Goal: Check status: Check status

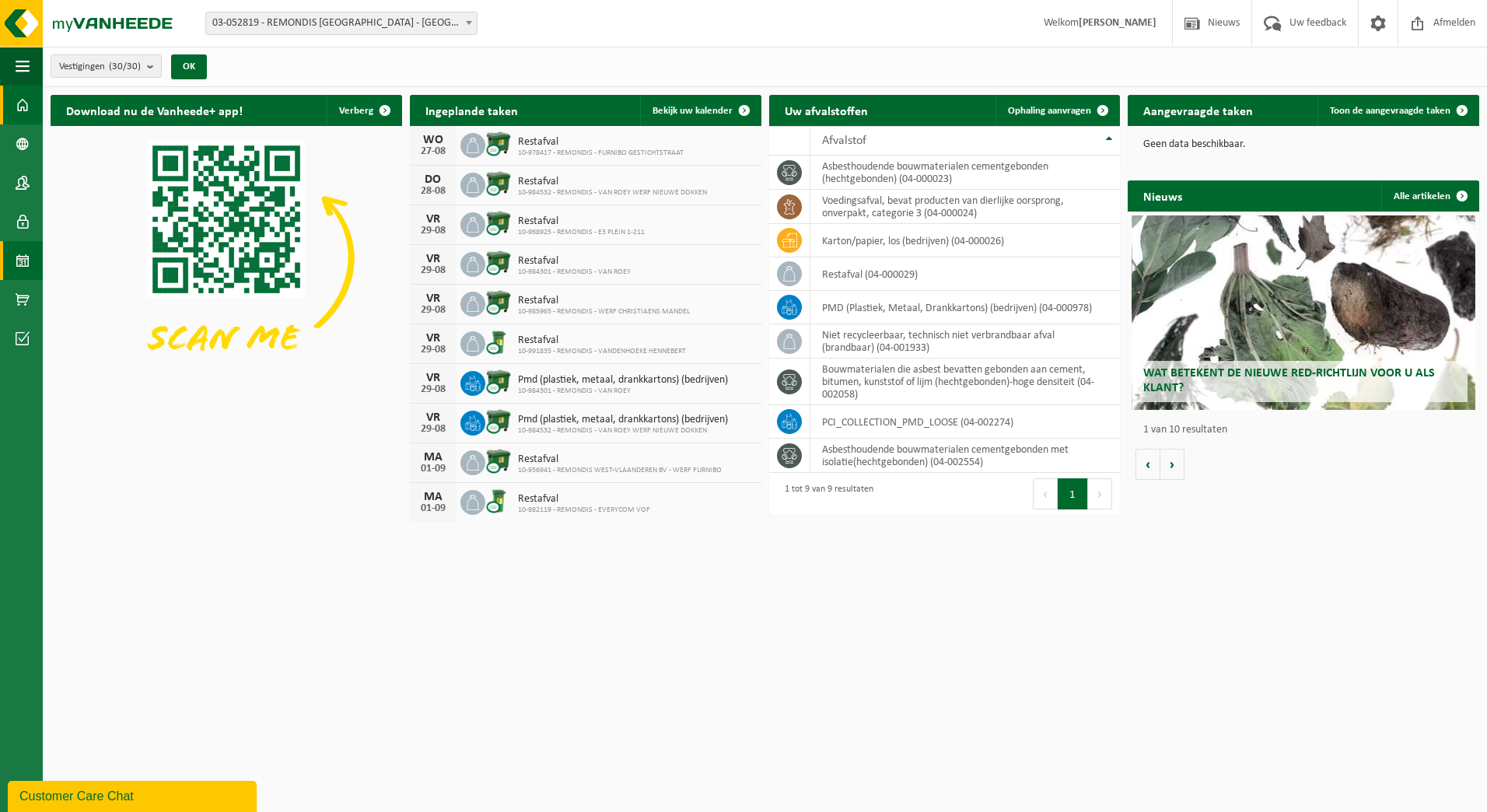
click at [26, 269] on span at bounding box center [22, 261] width 14 height 39
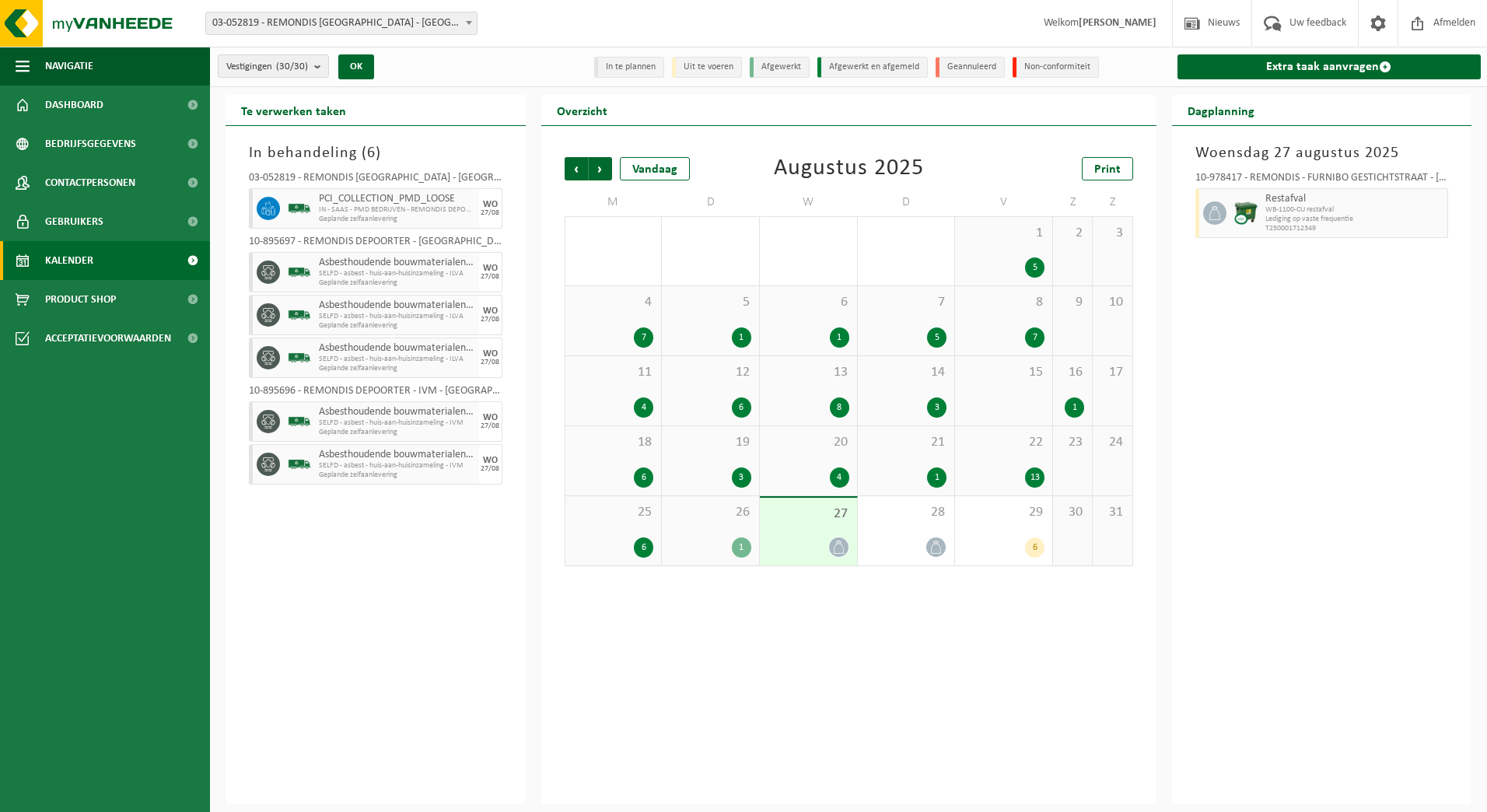
click at [359, 38] on div "Vestiging: 03-052819 - REMONDIS WEST-VLAANDEREN - OOSTENDE 10-873801 - I.V.V.O.…" at bounding box center [744, 24] width 1487 height 47
click at [375, 26] on span "03-052819 - REMONDIS [GEOGRAPHIC_DATA] - [GEOGRAPHIC_DATA]" at bounding box center [341, 23] width 271 height 22
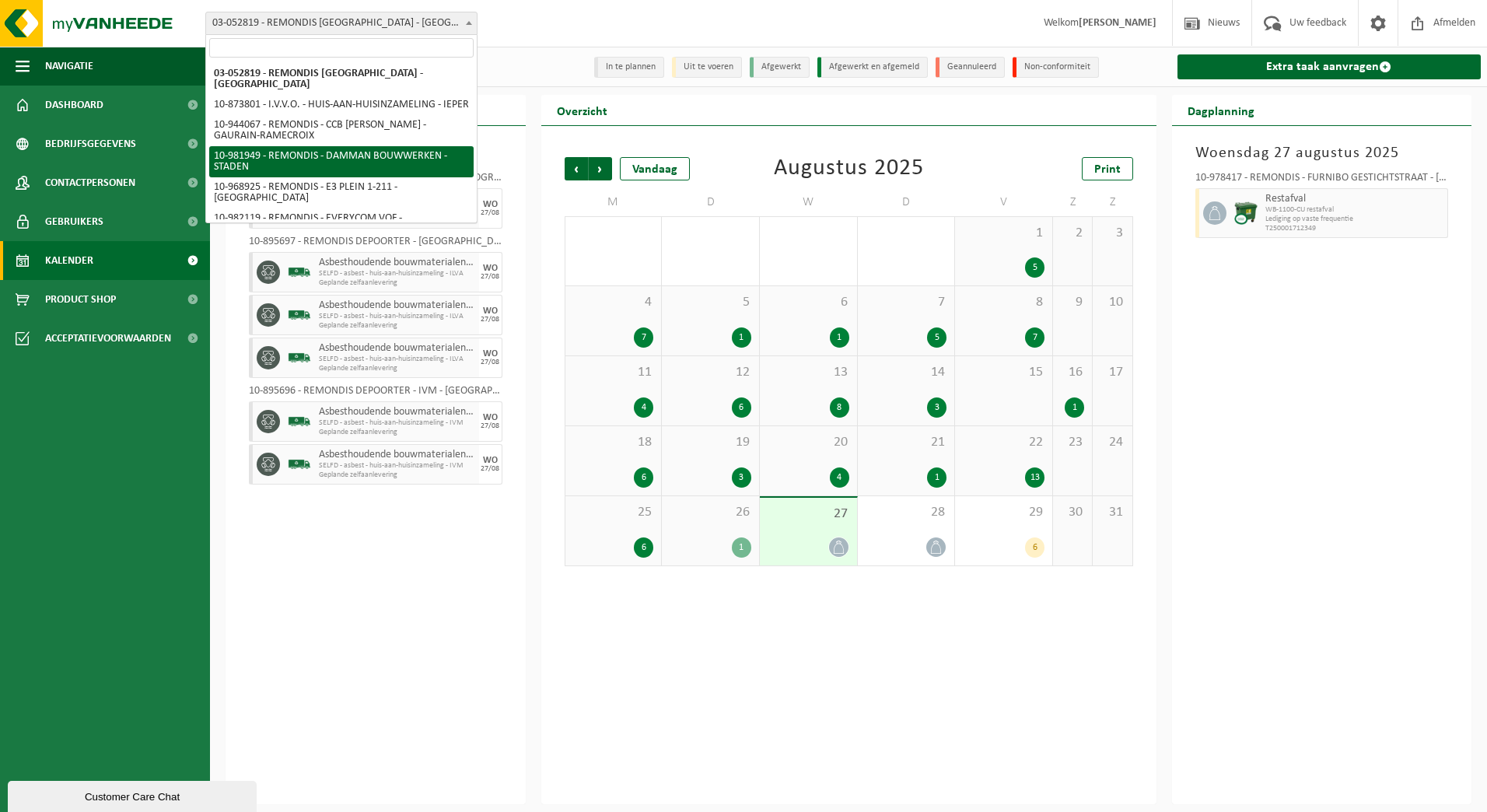
select select "162280"
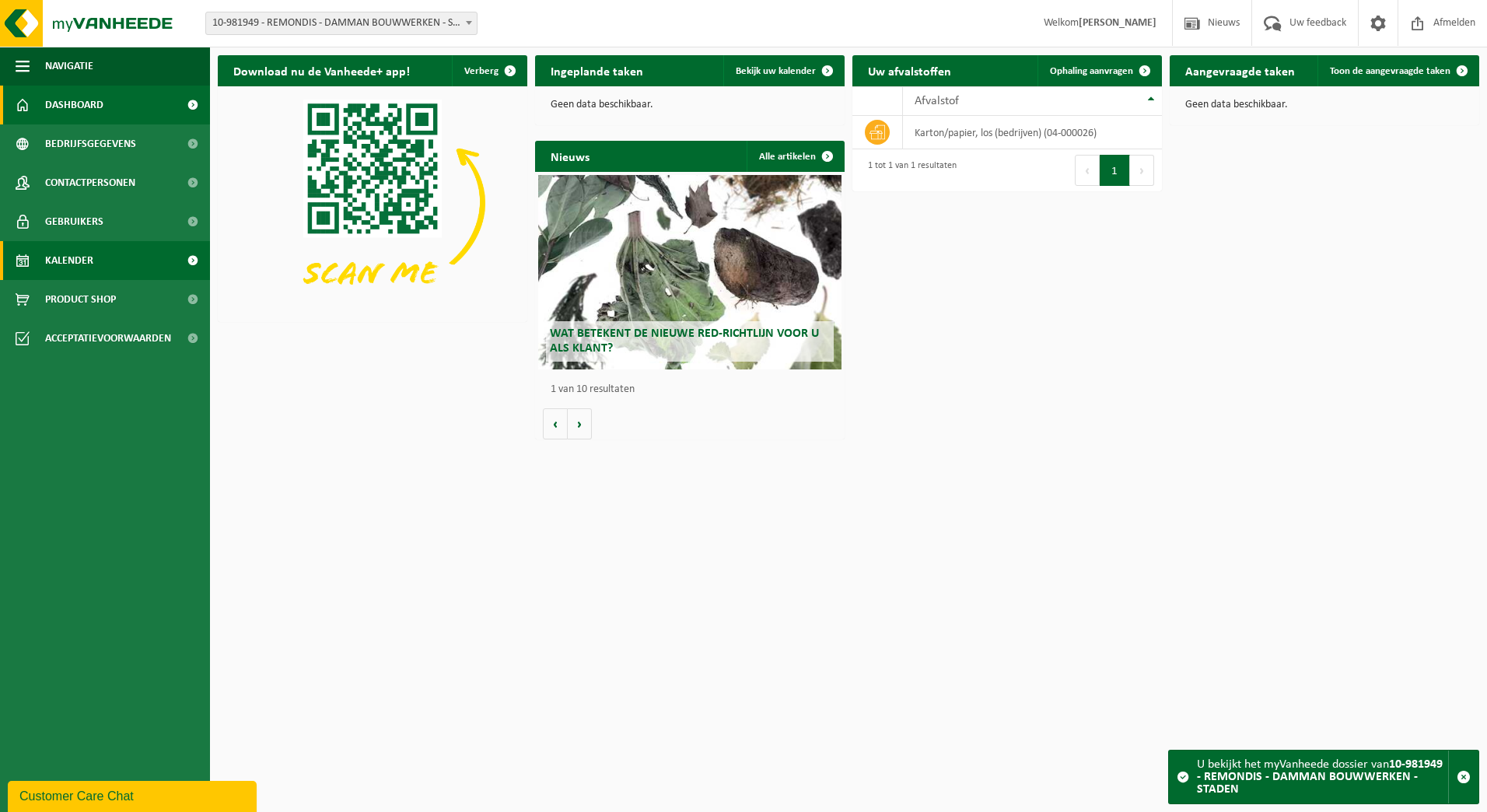
click at [36, 269] on link "Kalender" at bounding box center [105, 261] width 210 height 39
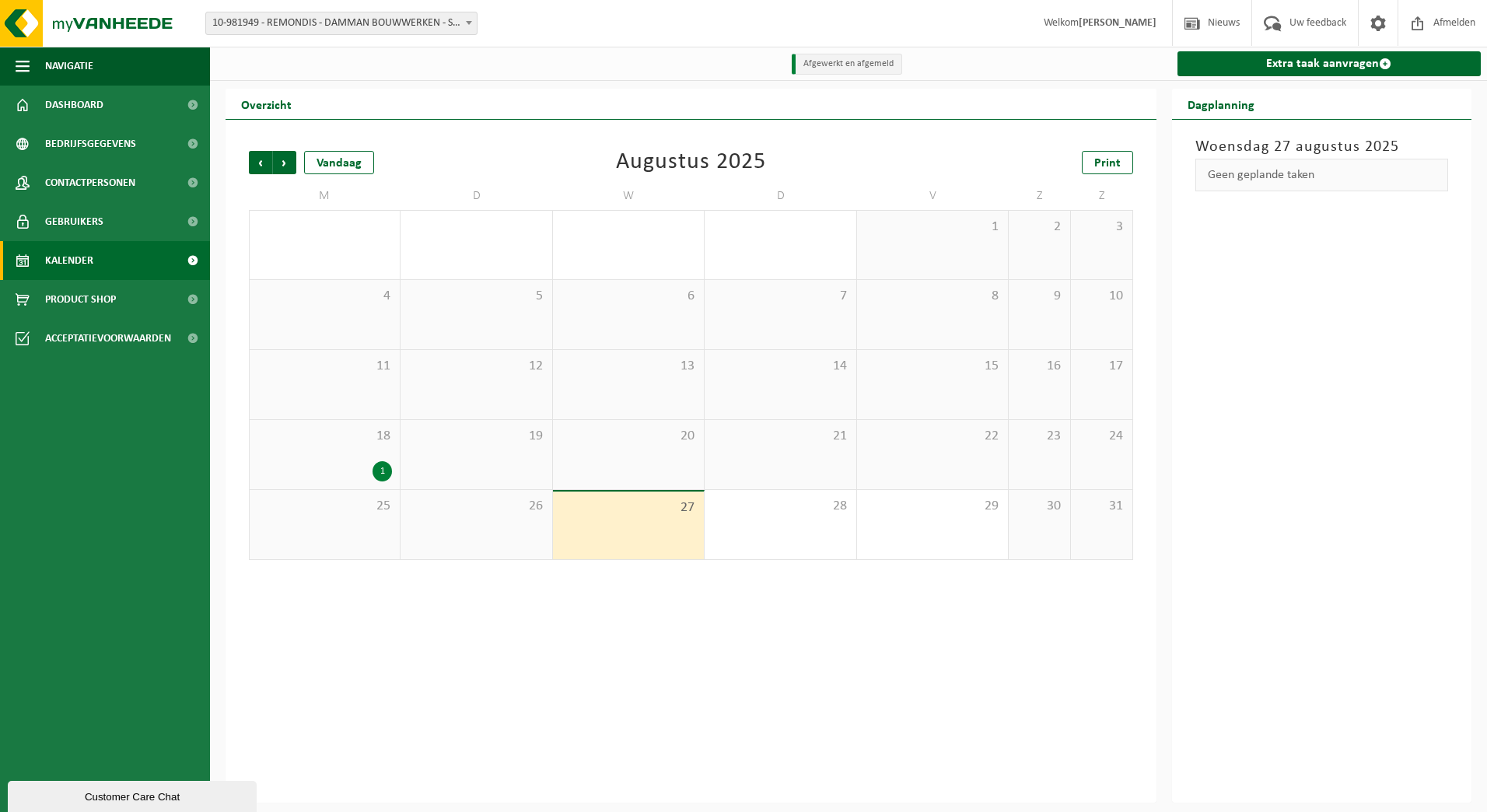
click at [247, 162] on div "Vorige Volgende Vandaag Augustus 2025 Print M D W D V Z Z 28 29 30 31 1 2 3 4 5…" at bounding box center [691, 355] width 900 height 440
click at [260, 162] on span "Vorige" at bounding box center [260, 162] width 24 height 24
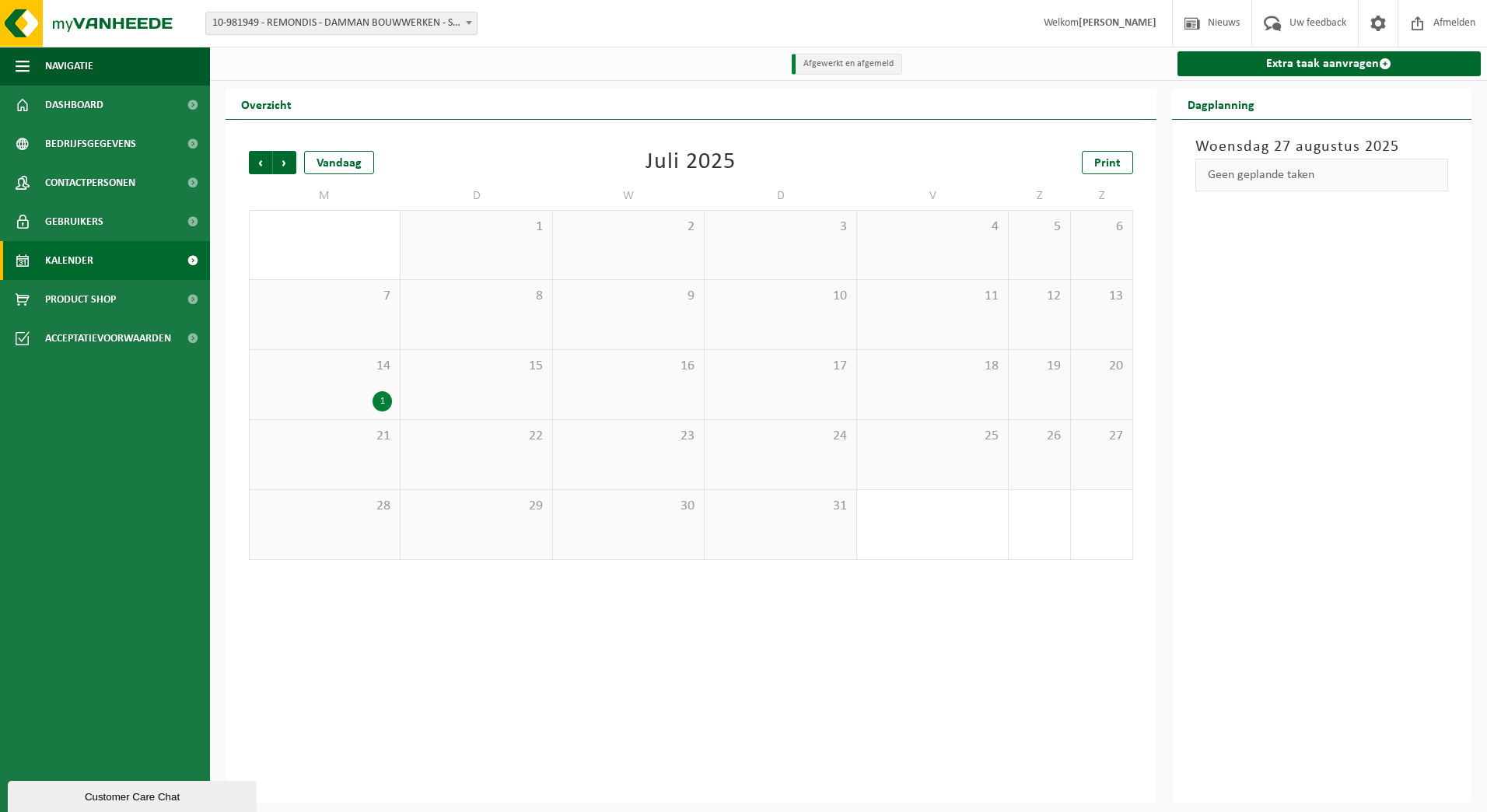
click at [355, 389] on div "14 1" at bounding box center [325, 384] width 150 height 70
